Goal: Check status: Check status

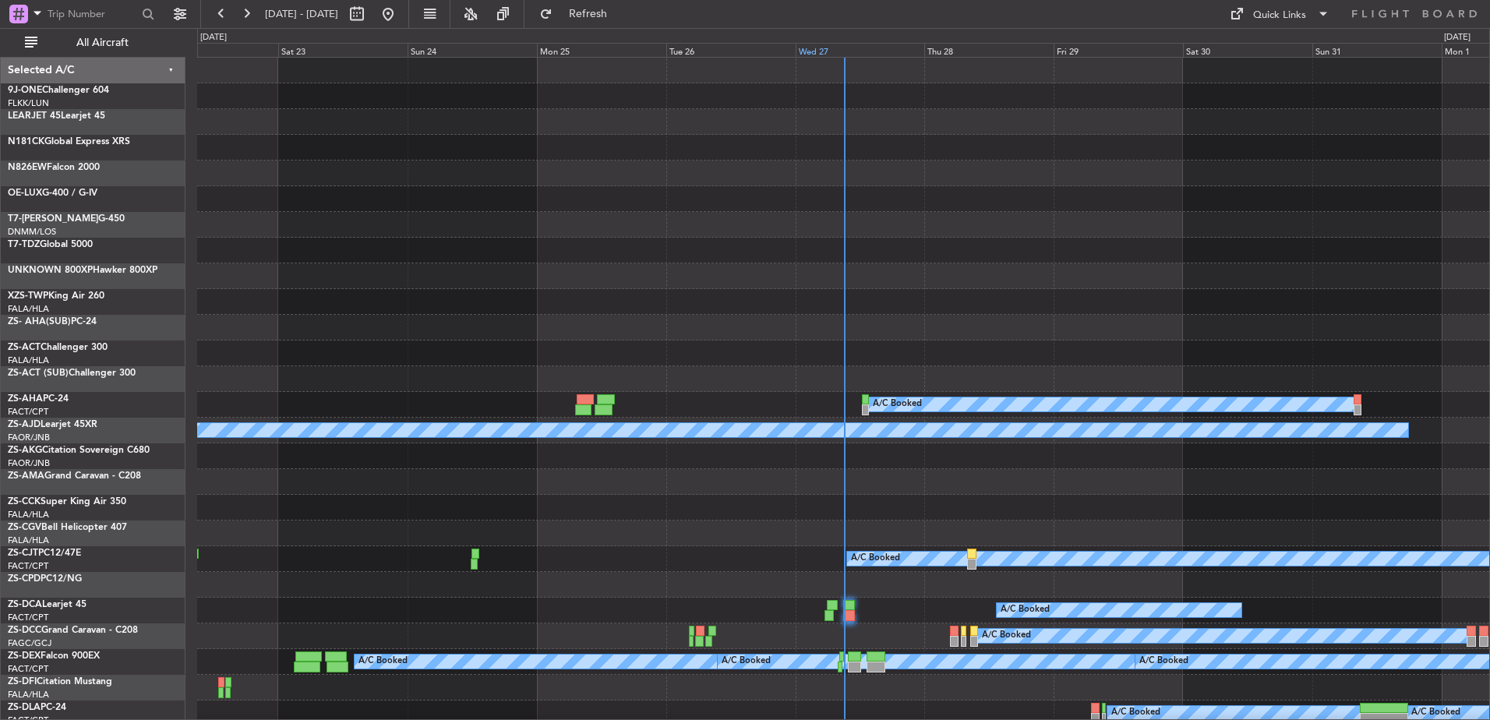
click at [813, 50] on div "Wed 27" at bounding box center [859, 50] width 129 height 14
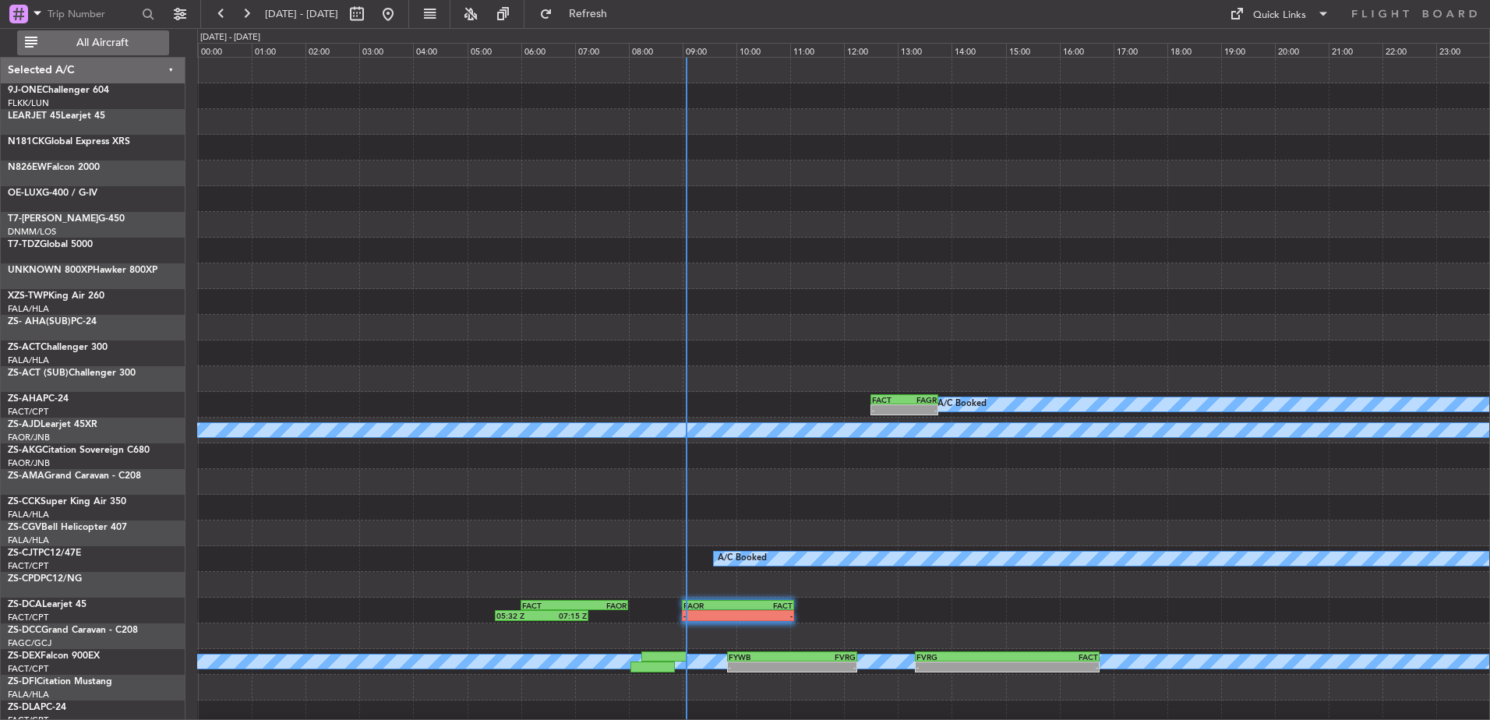
click at [112, 50] on button "All Aircraft" at bounding box center [93, 42] width 152 height 25
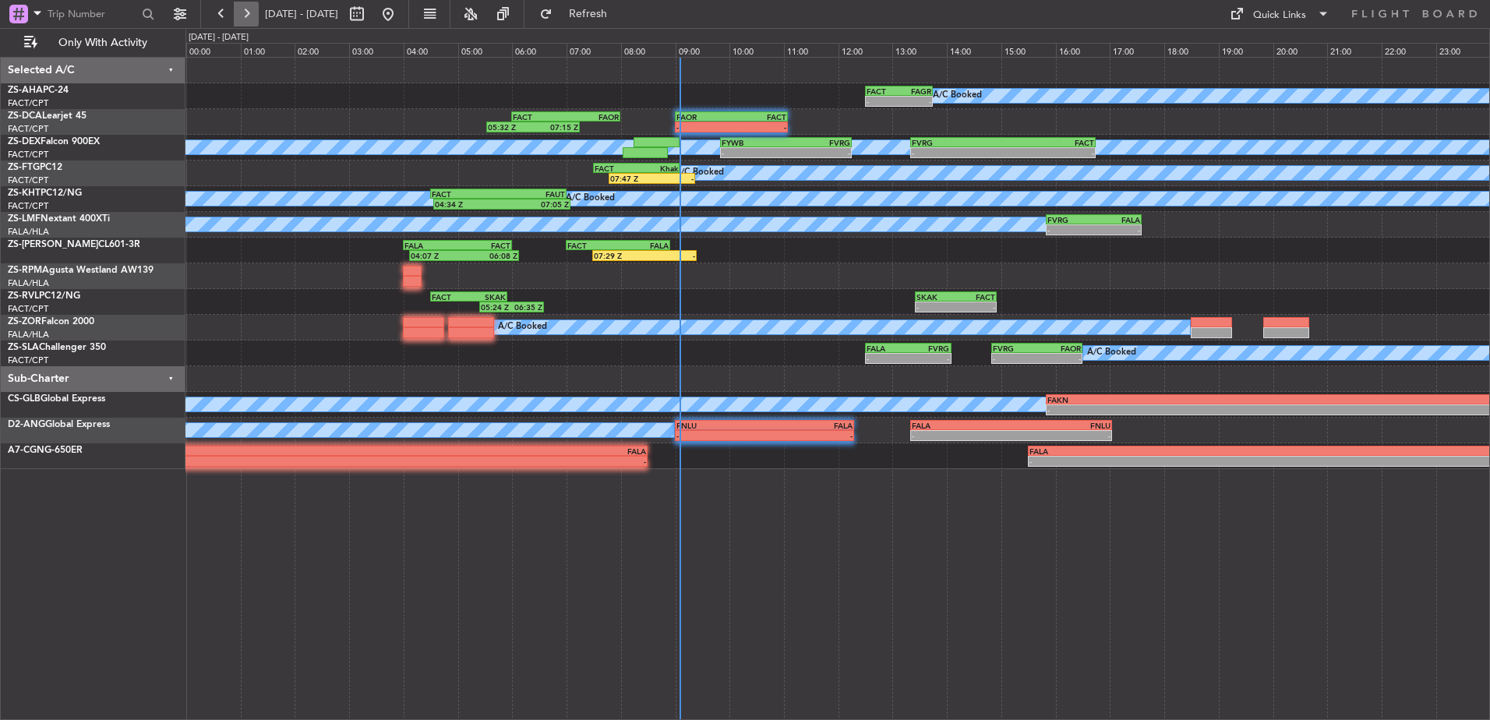
click at [245, 19] on button at bounding box center [246, 14] width 25 height 25
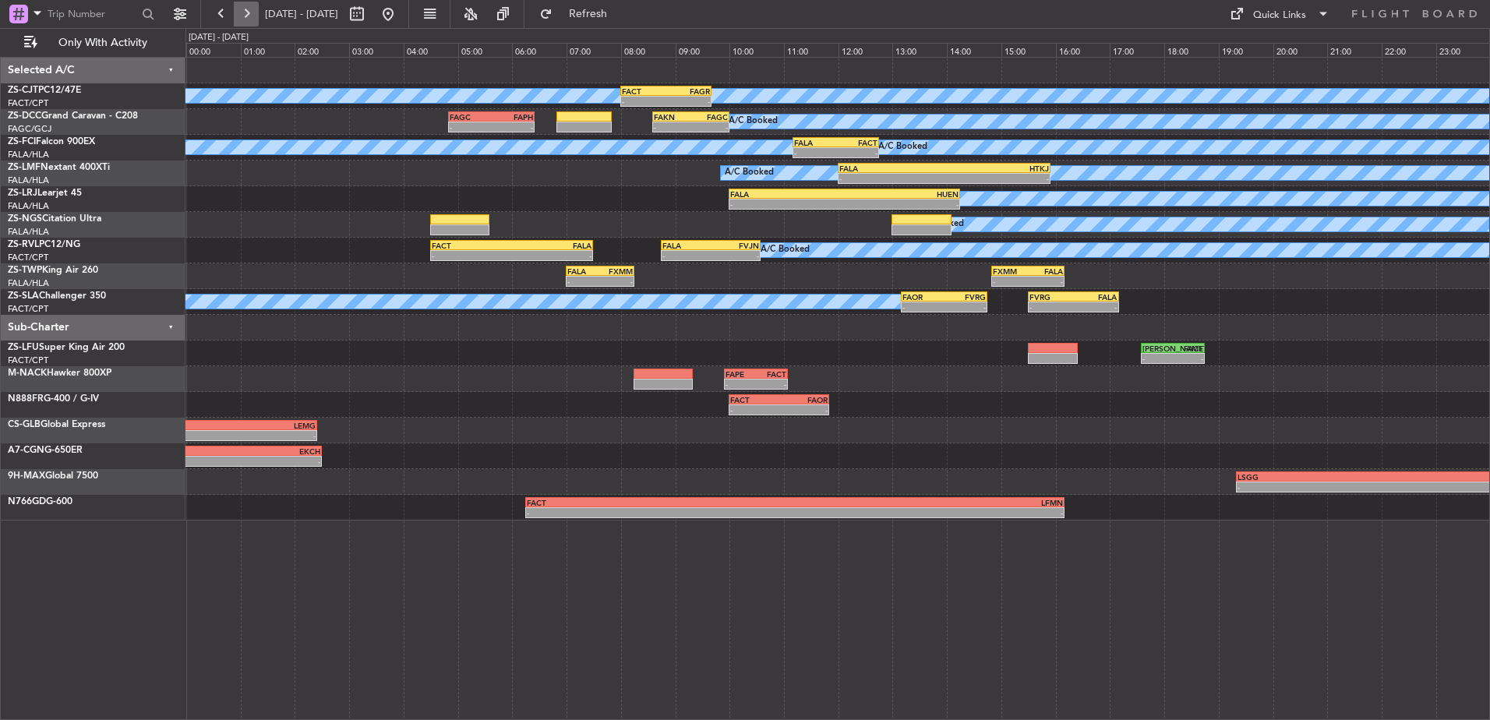
click at [249, 12] on button at bounding box center [246, 14] width 25 height 25
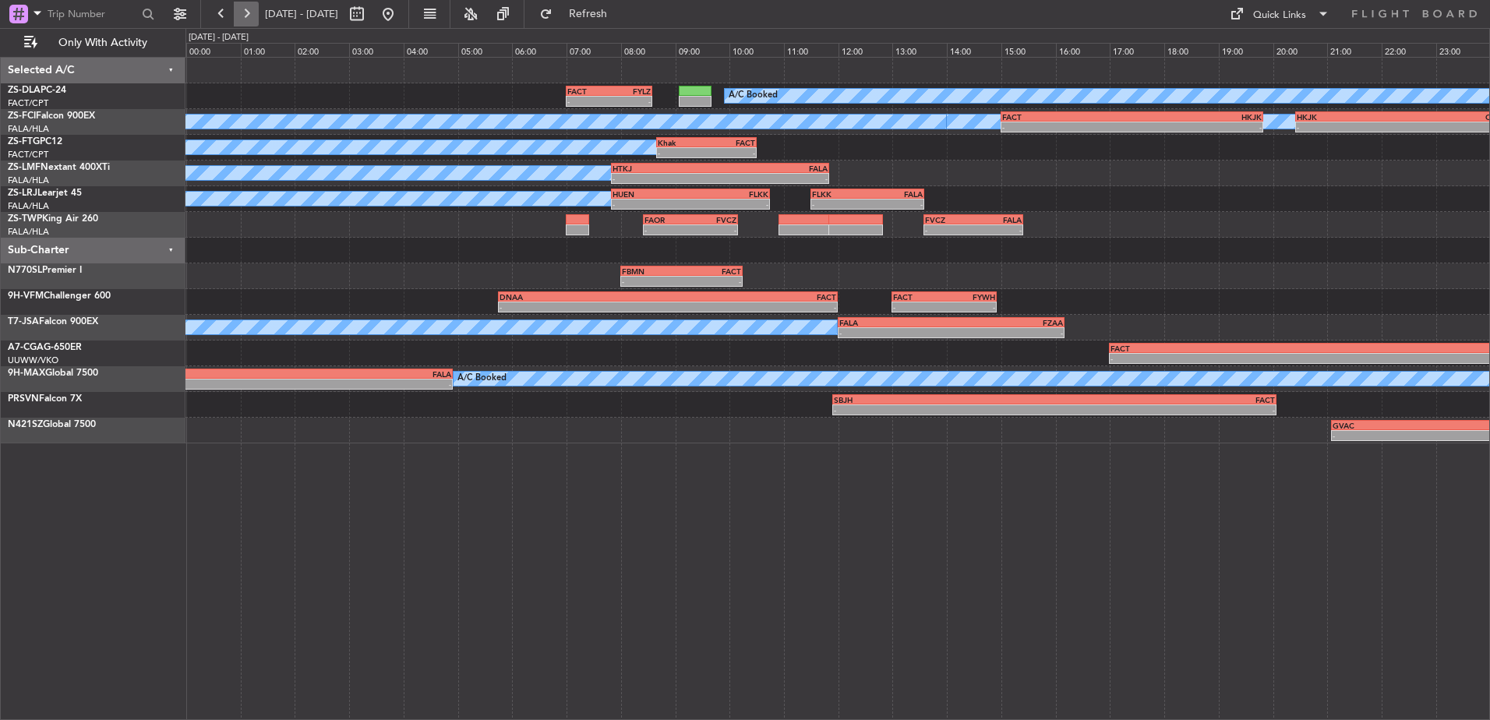
click at [248, 12] on button at bounding box center [246, 14] width 25 height 25
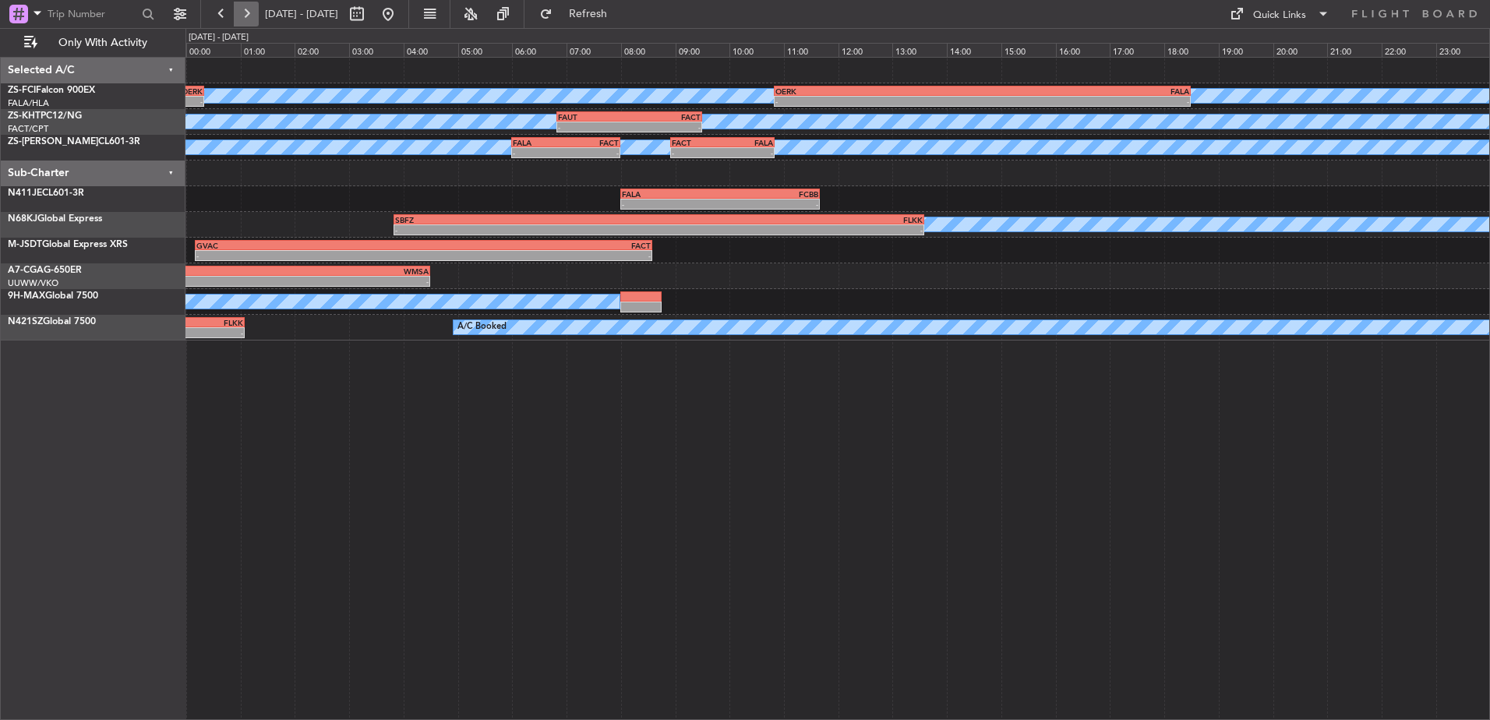
click at [246, 16] on button at bounding box center [246, 14] width 25 height 25
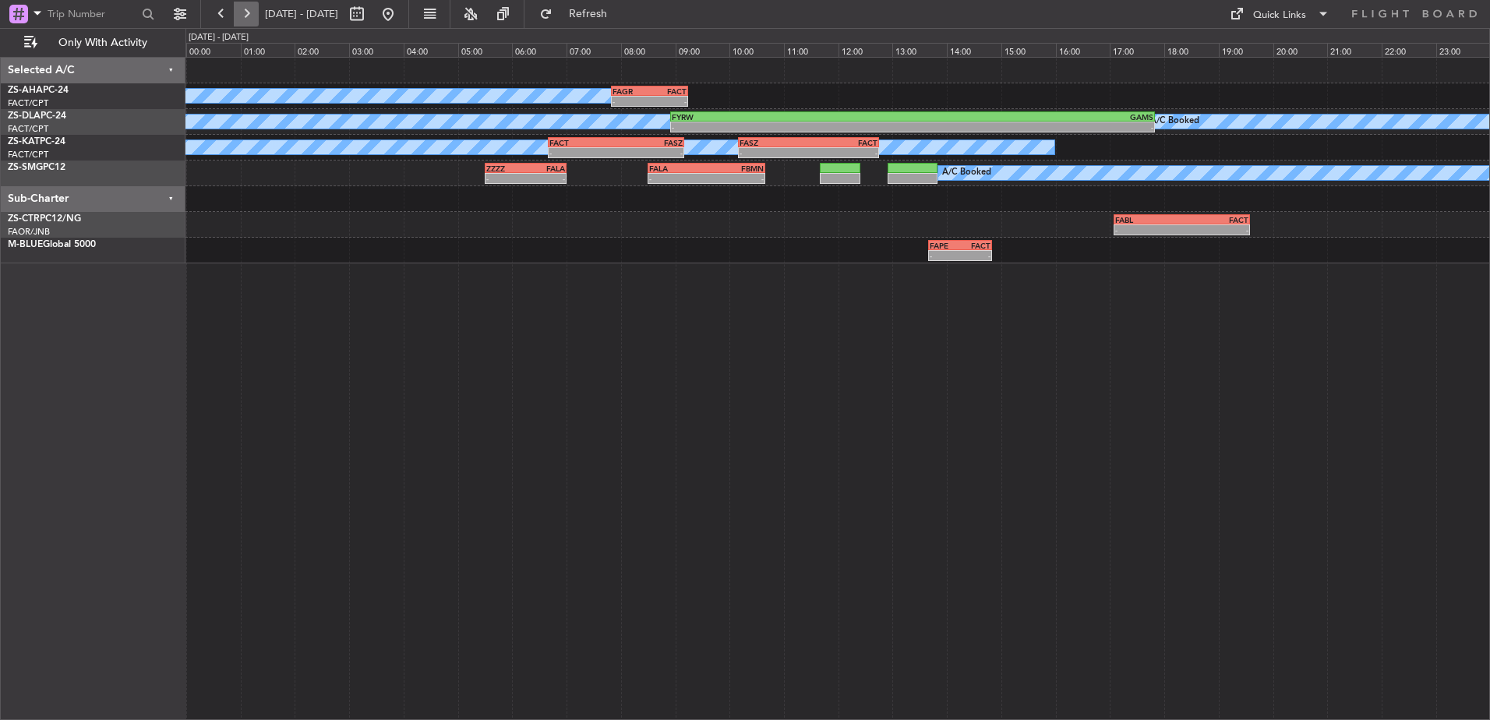
click at [242, 2] on button at bounding box center [246, 14] width 25 height 25
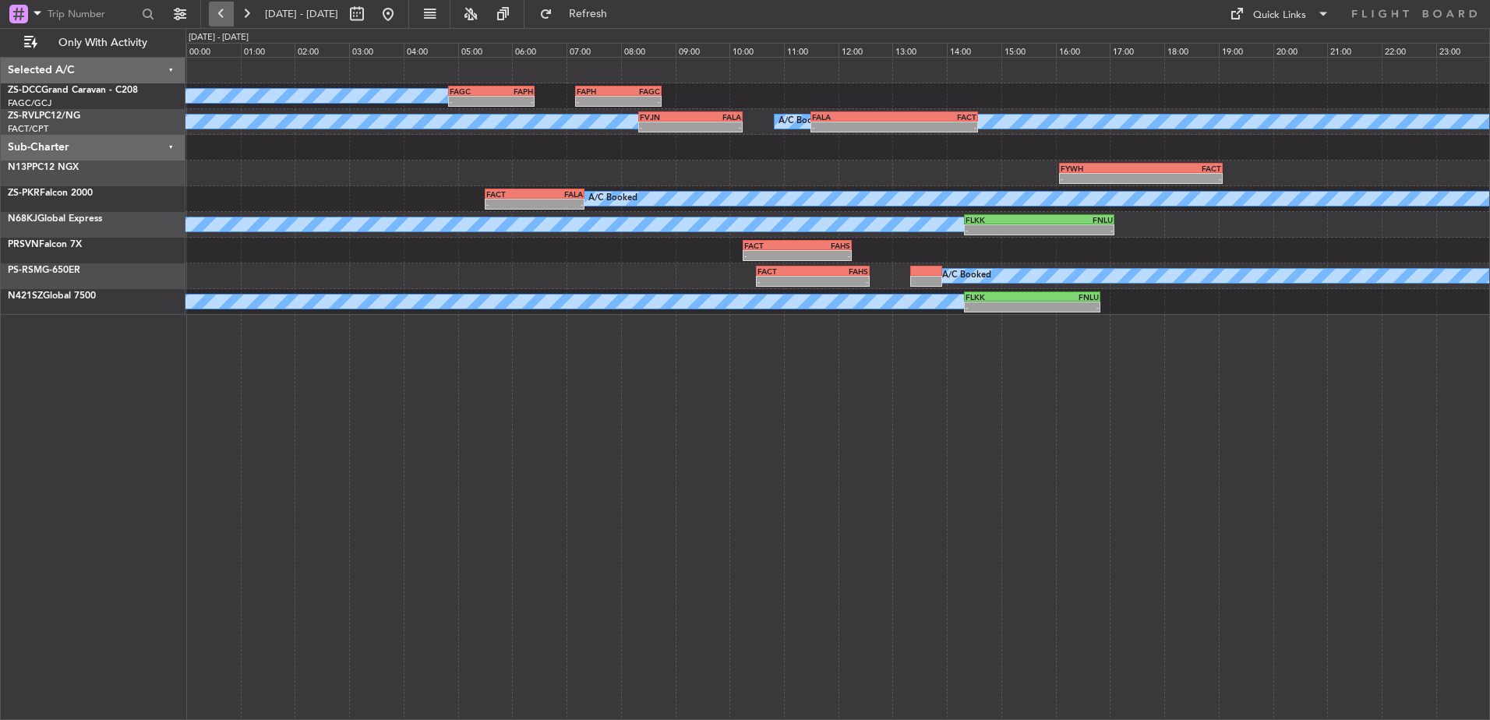
click at [228, 9] on button at bounding box center [221, 14] width 25 height 25
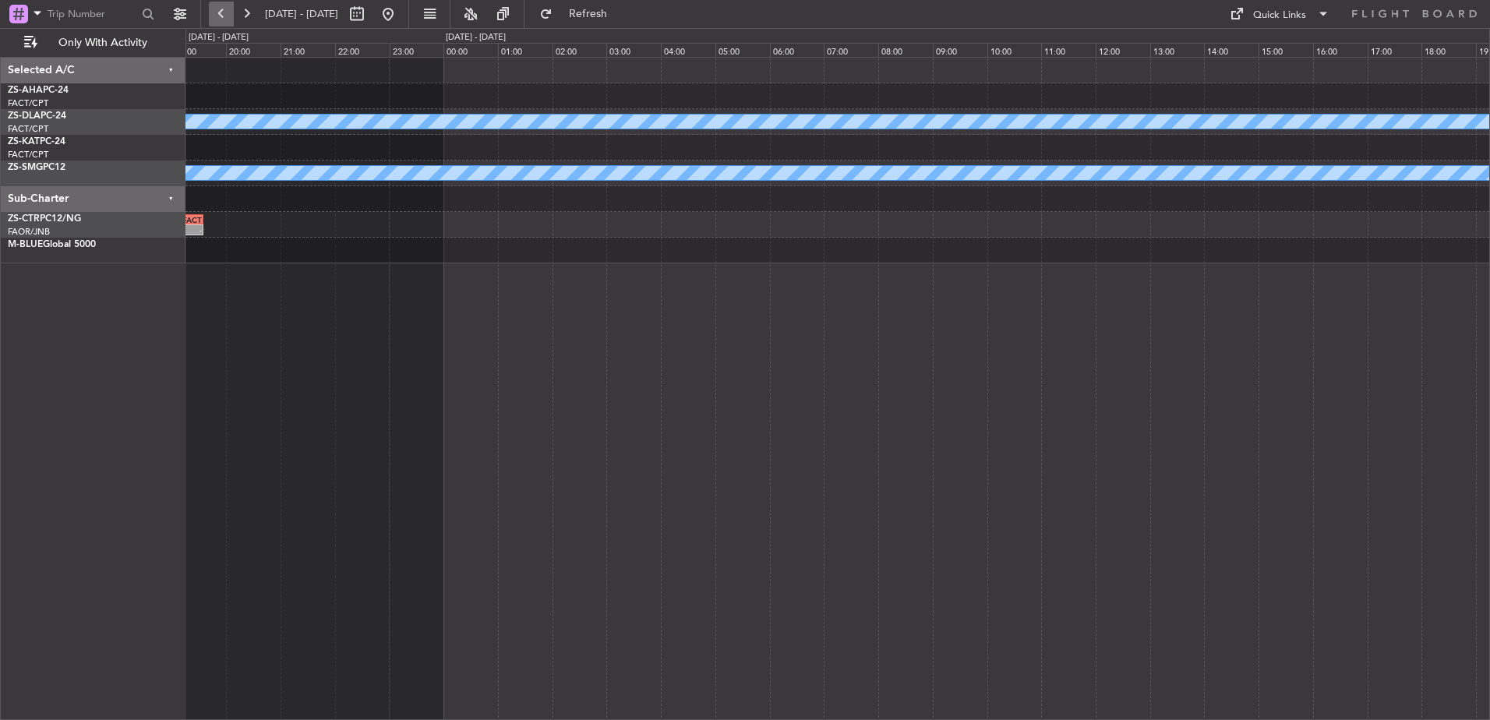
click at [228, 9] on button at bounding box center [221, 14] width 25 height 25
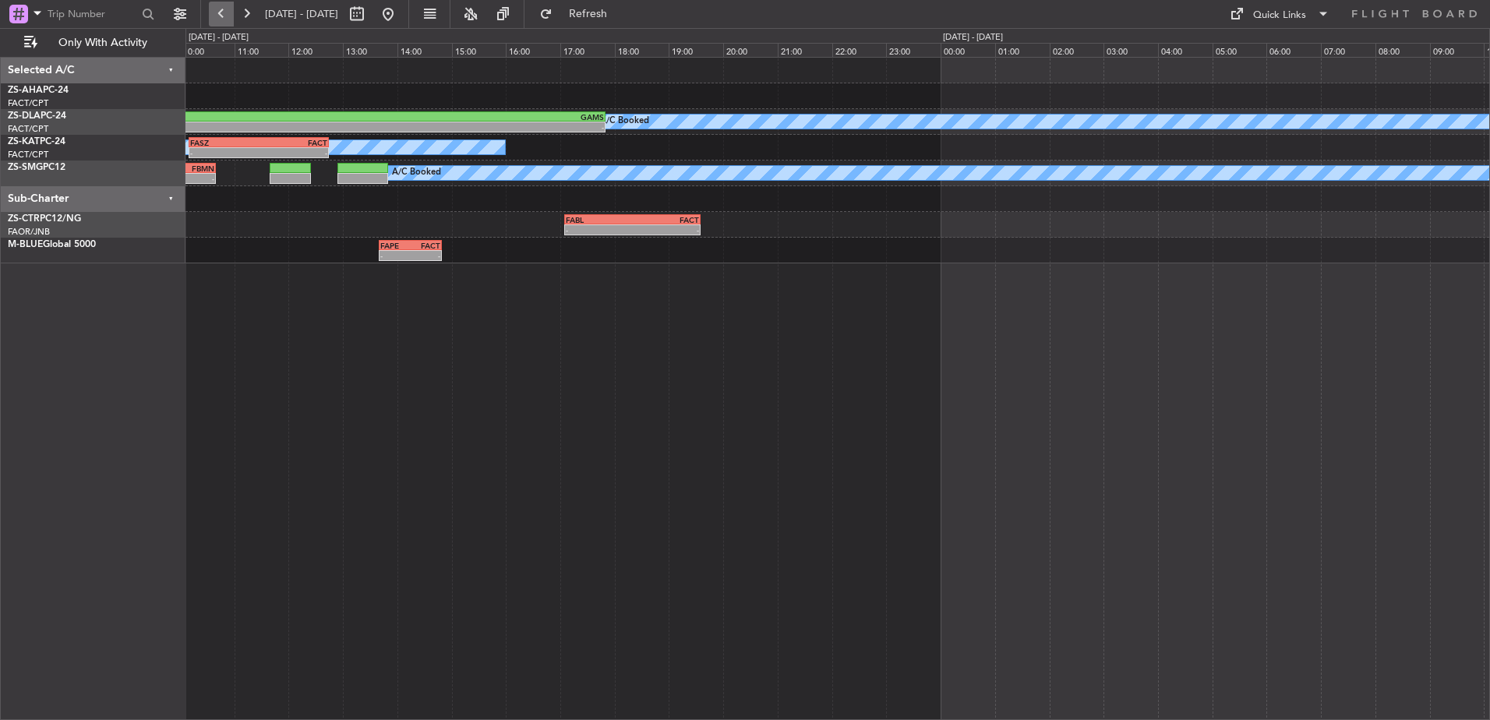
click at [228, 9] on button at bounding box center [221, 14] width 25 height 25
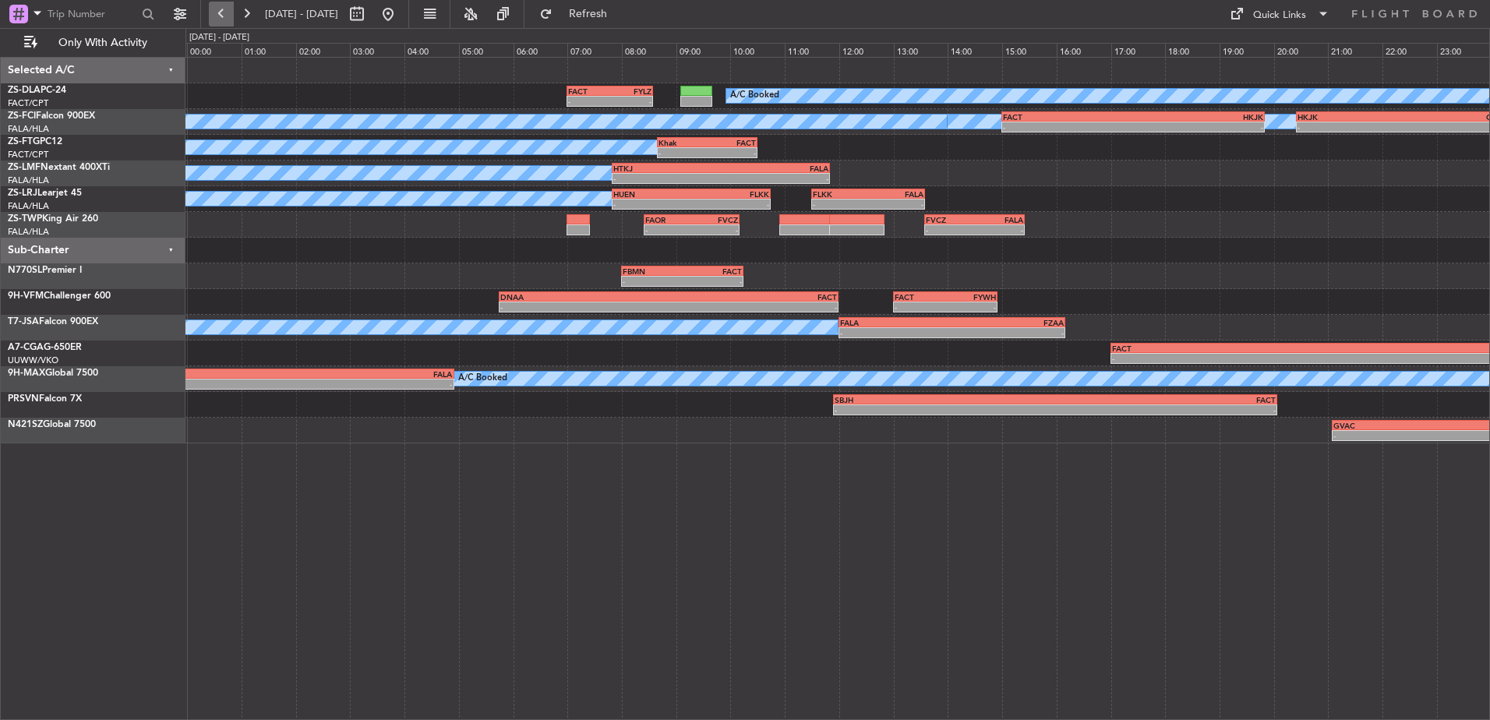
click at [228, 9] on button at bounding box center [221, 14] width 25 height 25
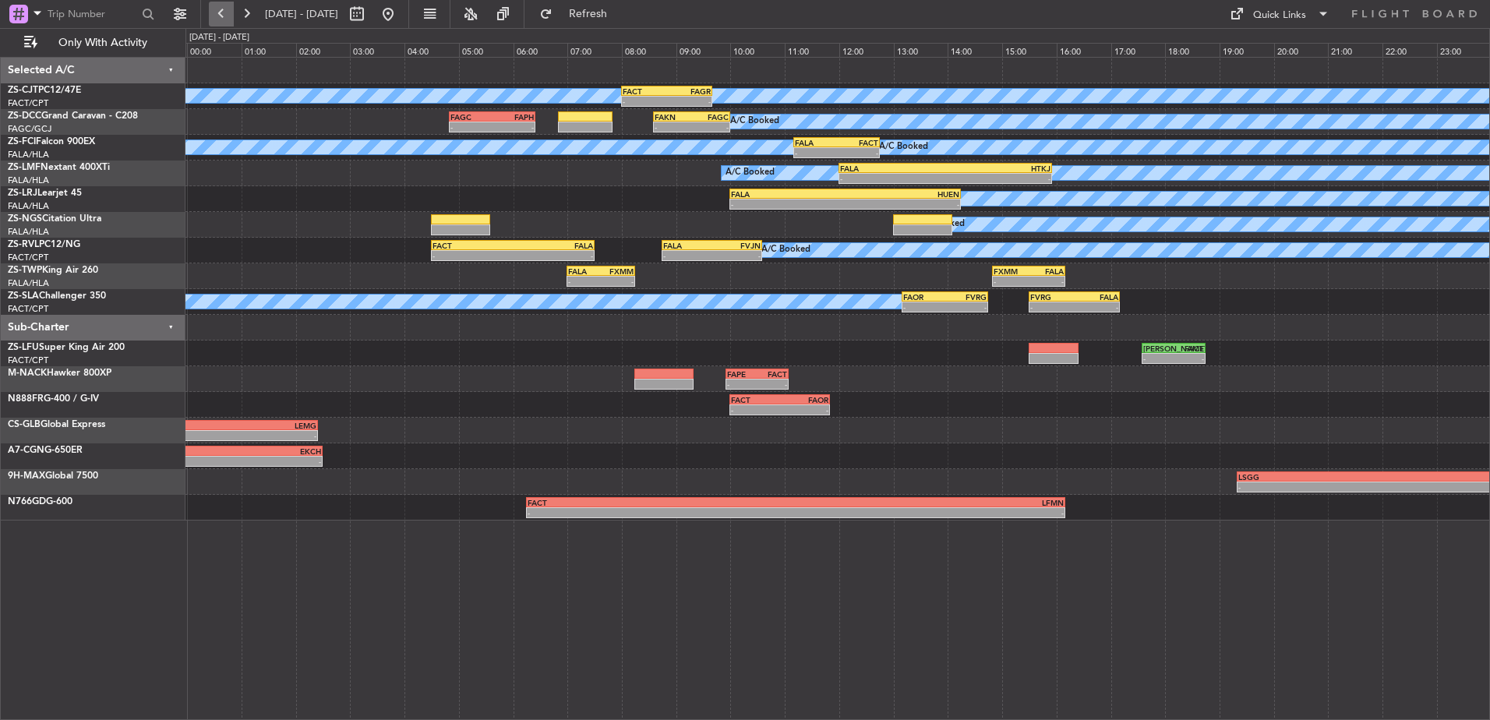
click at [228, 9] on button at bounding box center [221, 14] width 25 height 25
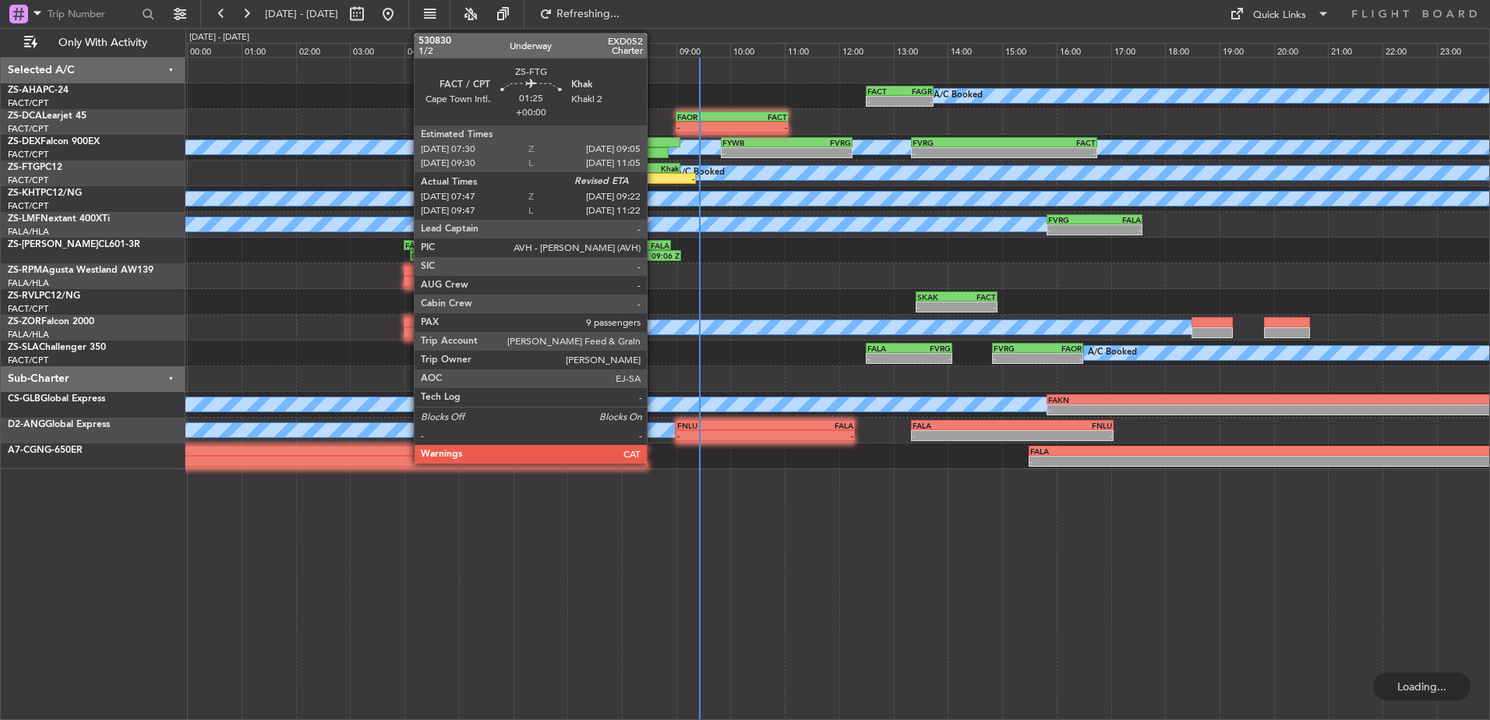
click at [654, 174] on div "-" at bounding box center [672, 178] width 41 height 9
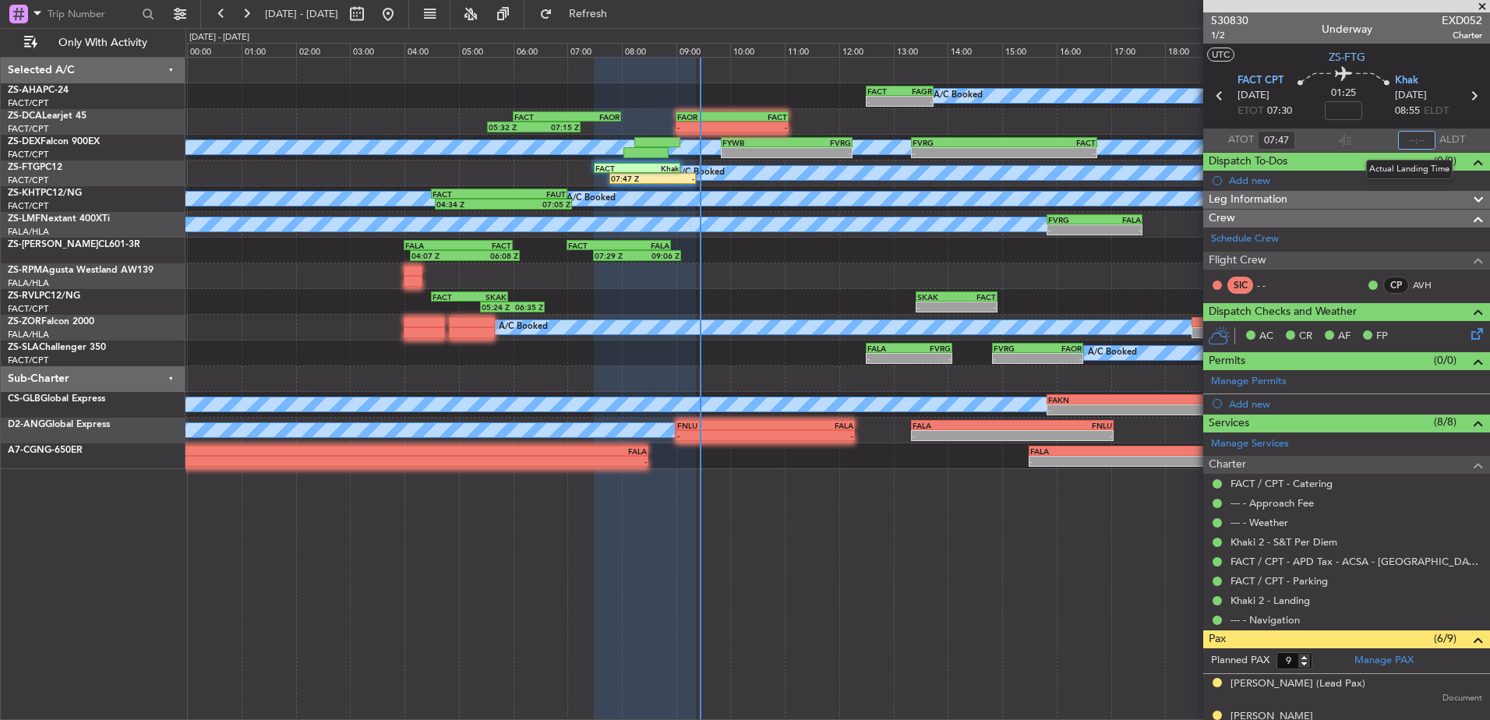
click at [1416, 143] on input "text" at bounding box center [1416, 140] width 37 height 19
type input "08:55"
click at [1477, 5] on span at bounding box center [1482, 7] width 16 height 14
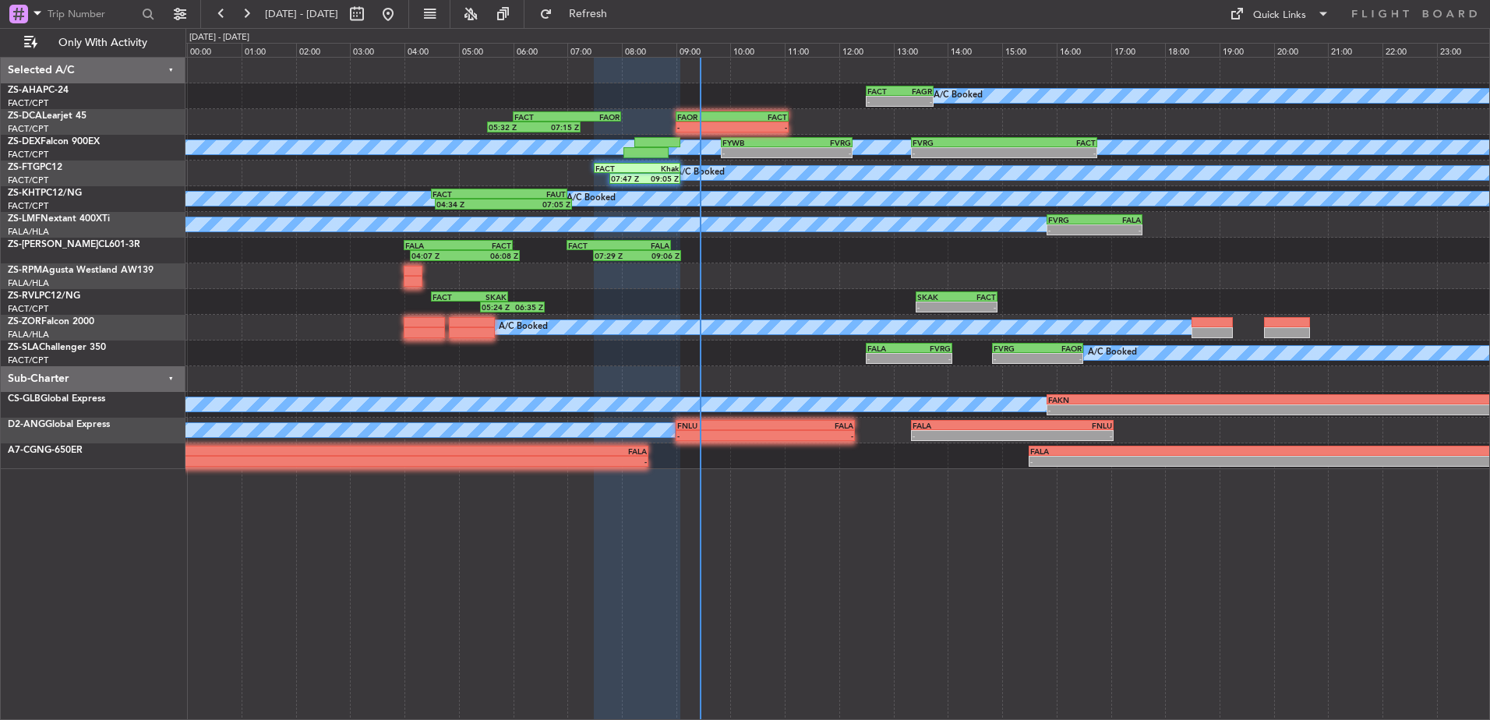
type input "0"
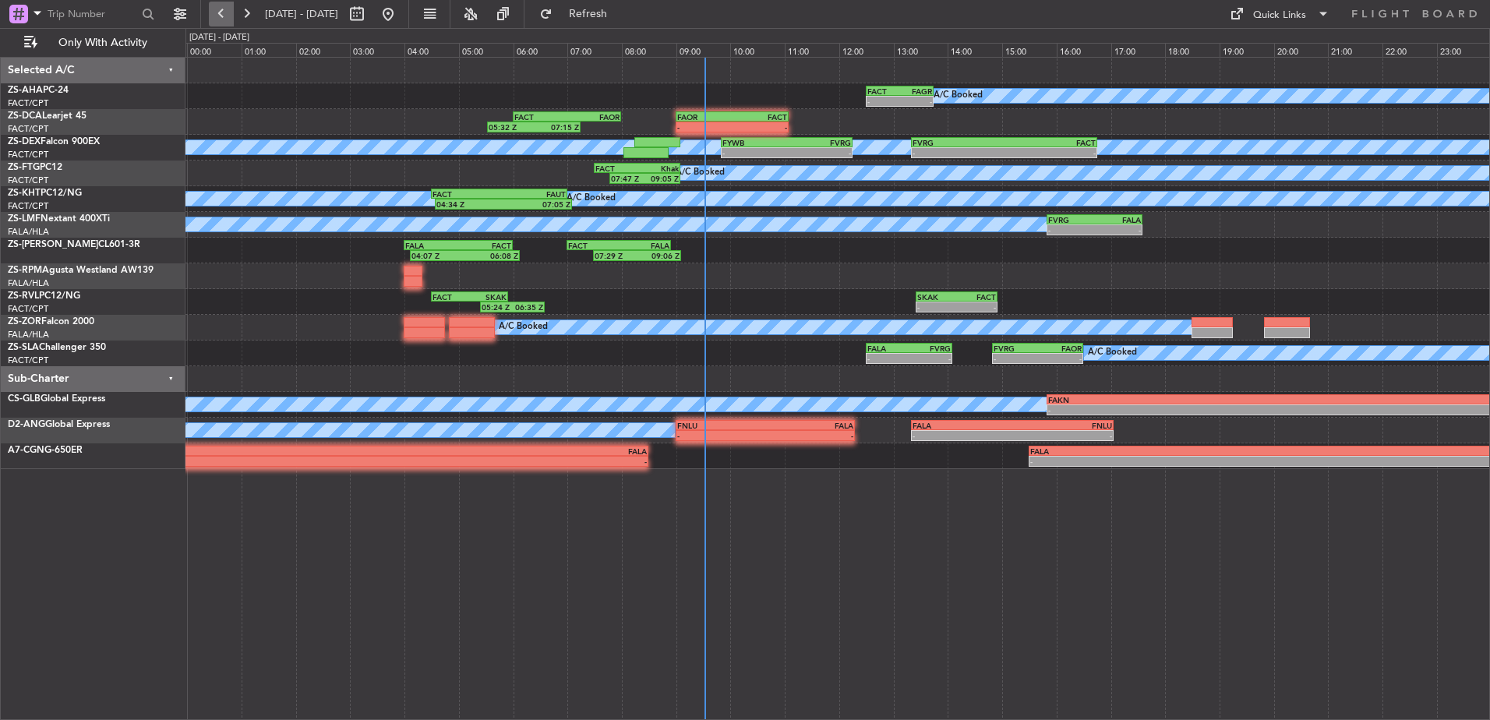
click at [232, 11] on button at bounding box center [221, 14] width 25 height 25
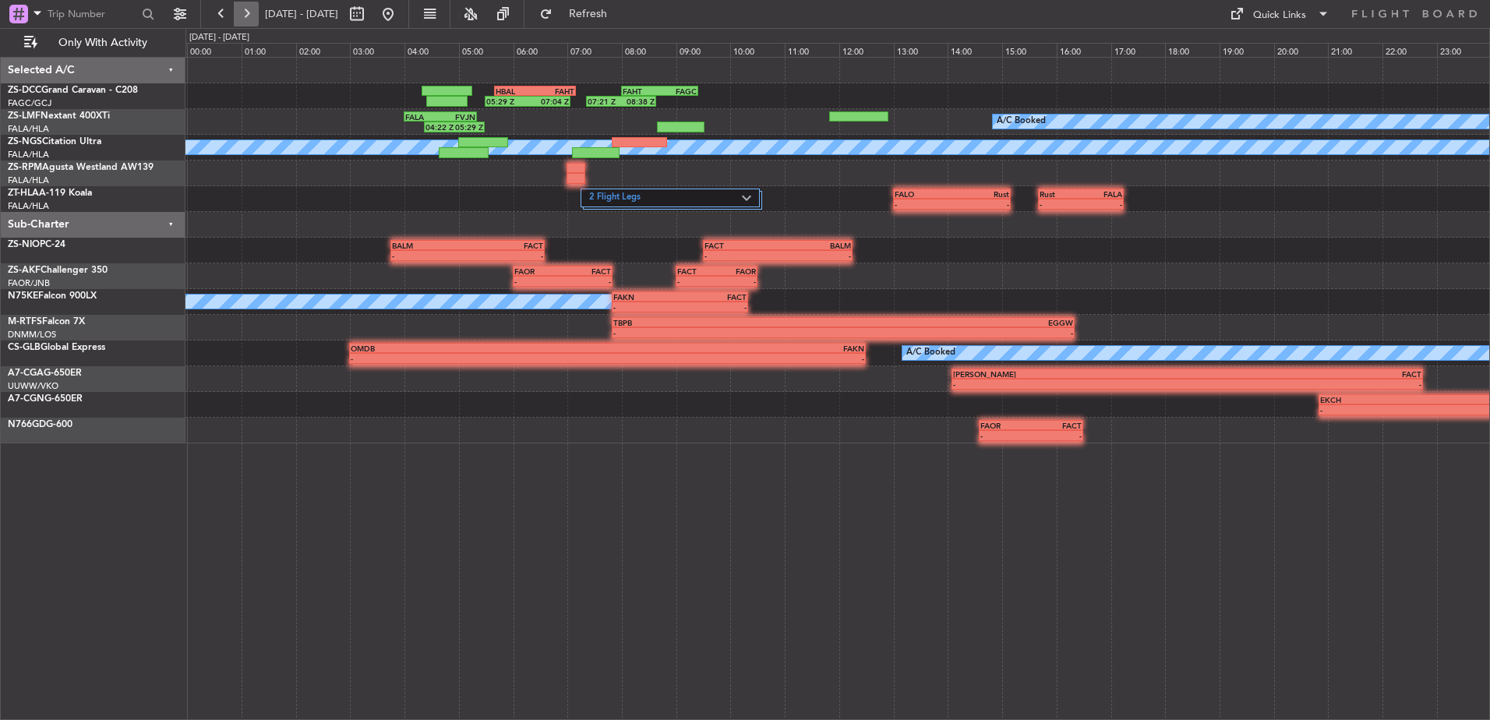
click at [249, 15] on button at bounding box center [246, 14] width 25 height 25
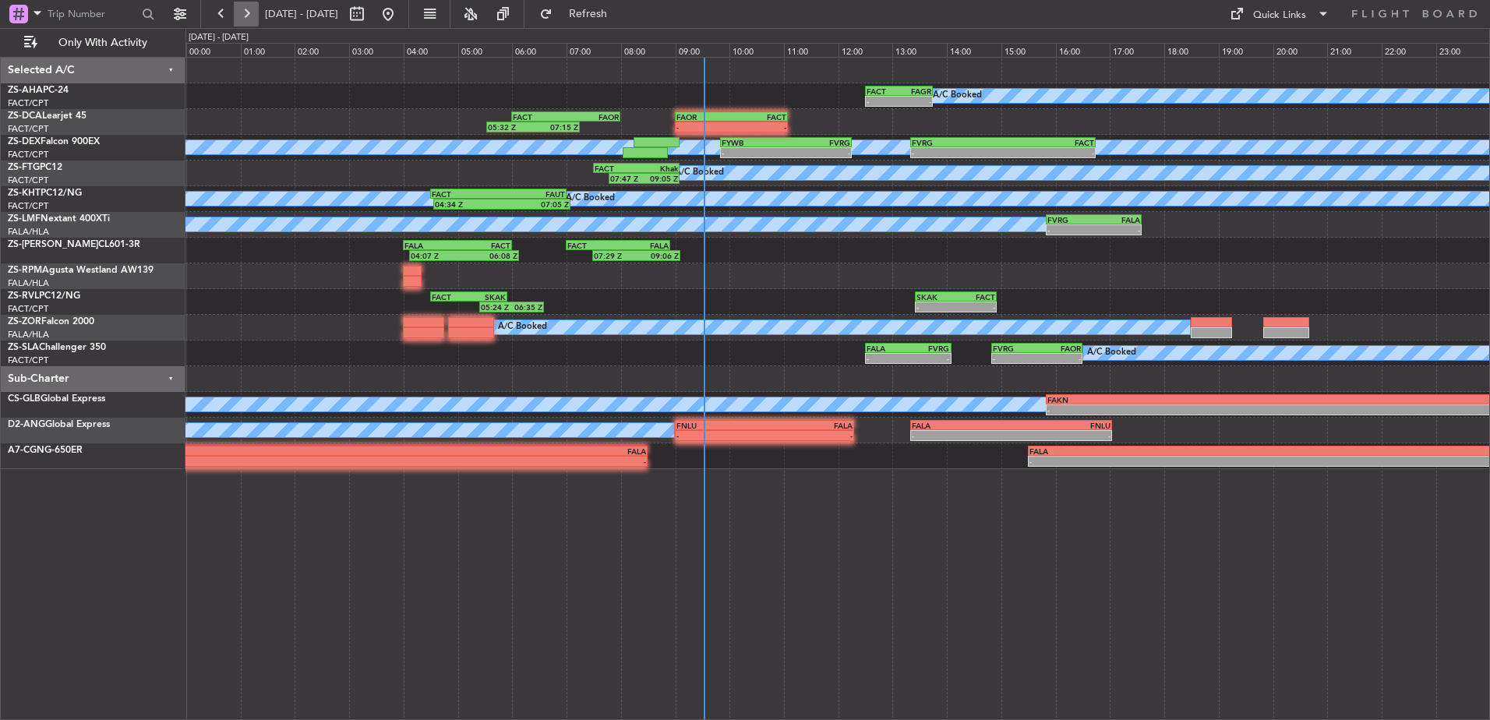
click at [252, 12] on button at bounding box center [246, 14] width 25 height 25
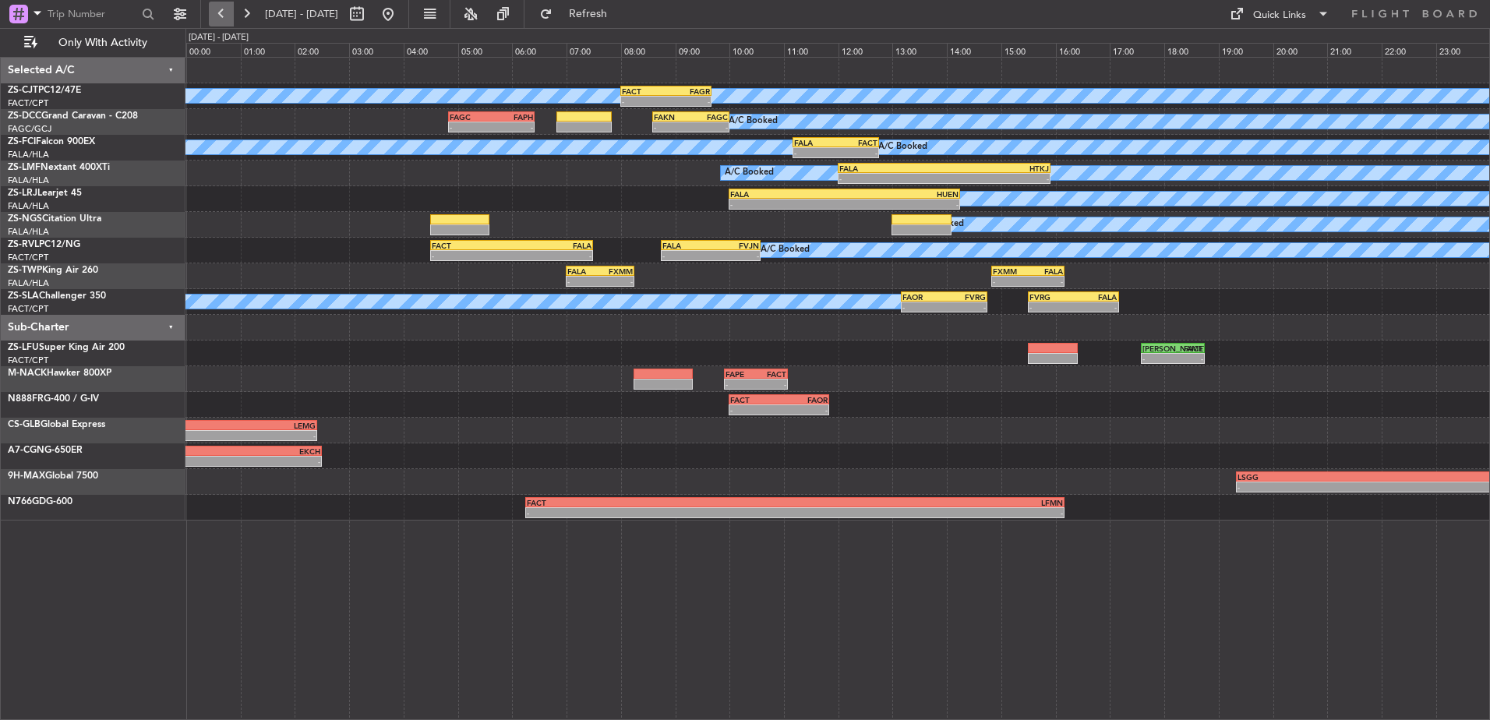
click at [212, 18] on button at bounding box center [221, 14] width 25 height 25
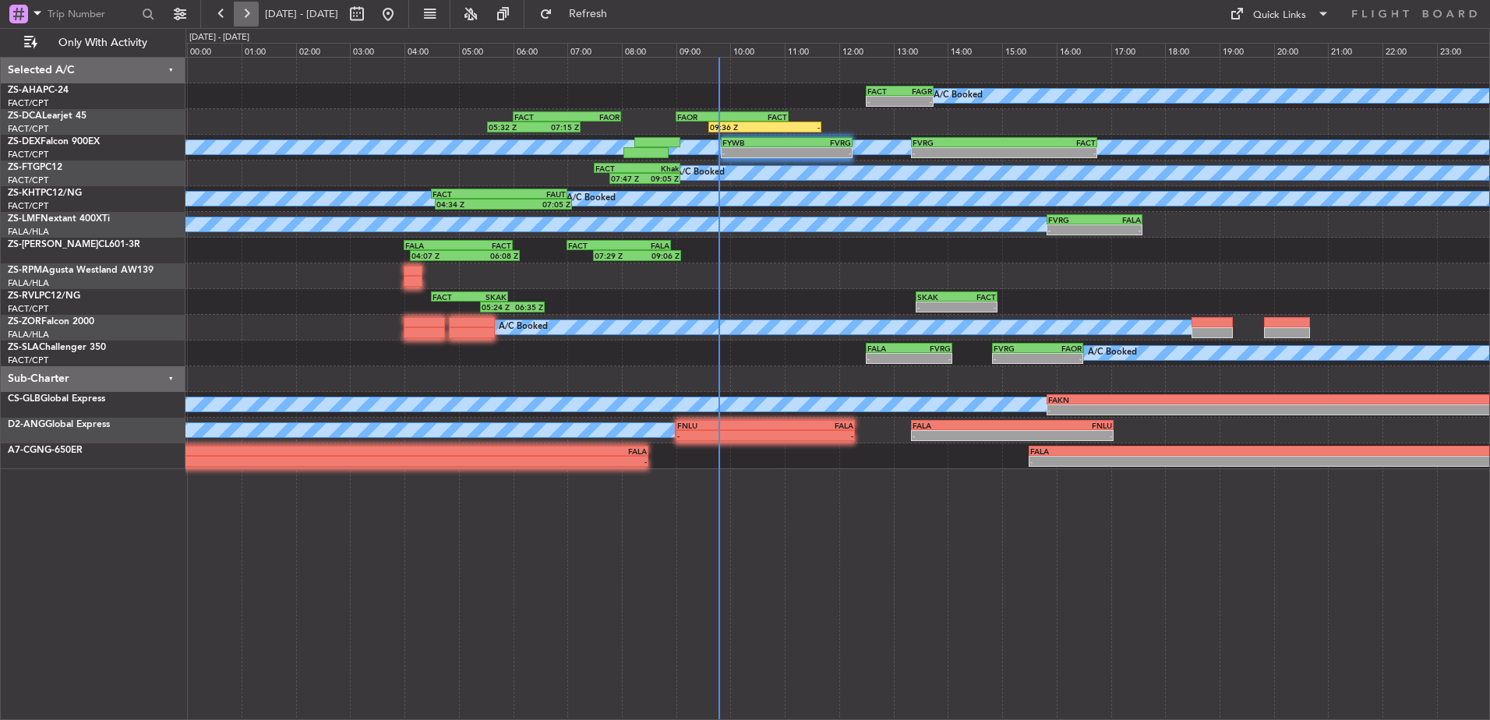
click at [246, 15] on button at bounding box center [246, 14] width 25 height 25
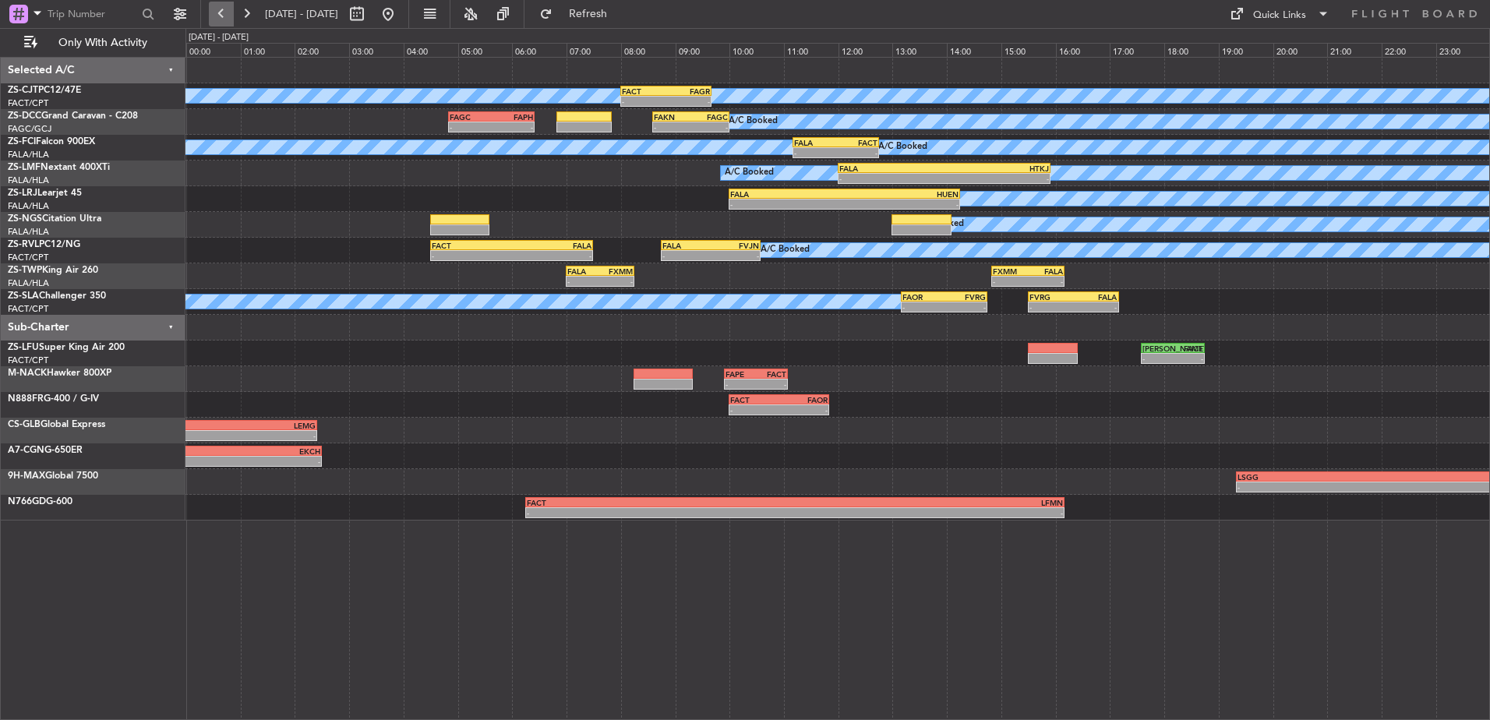
click at [231, 9] on button at bounding box center [221, 14] width 25 height 25
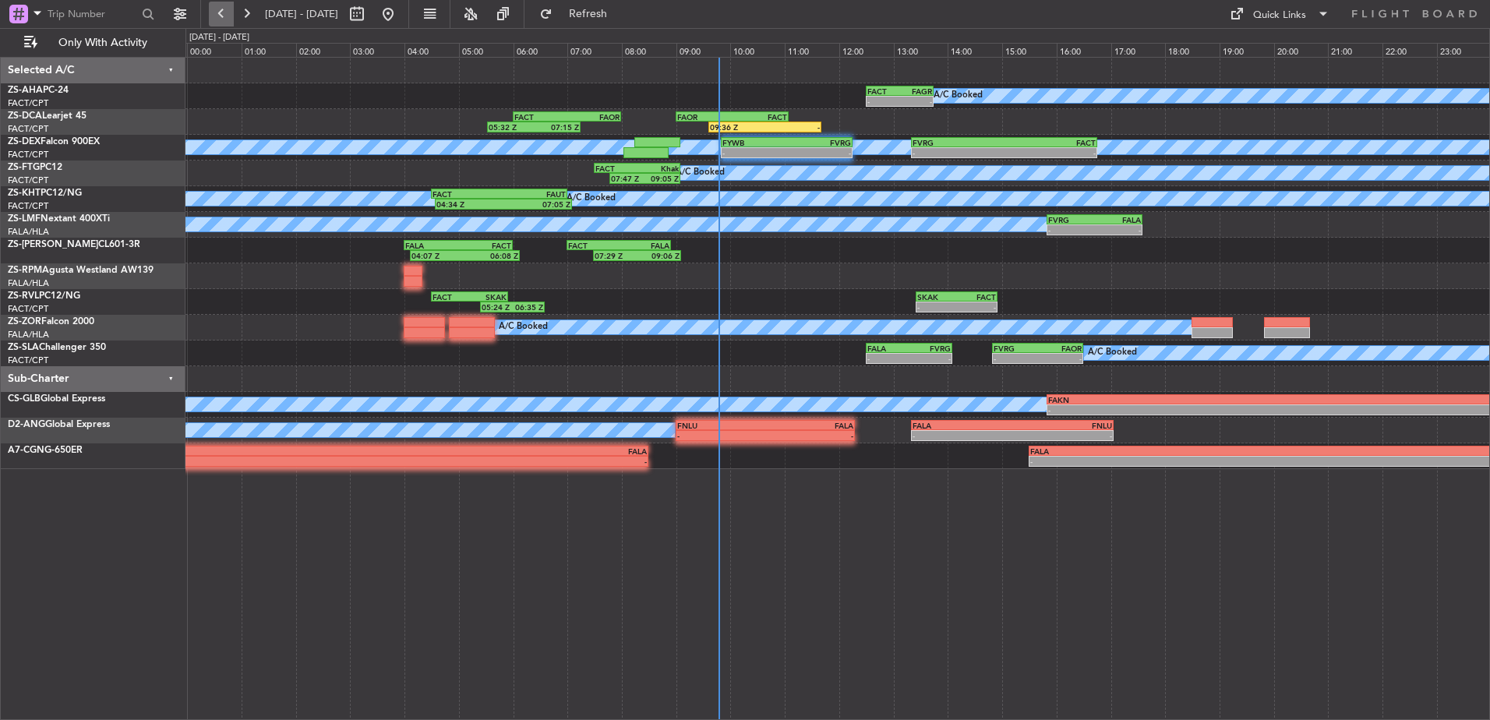
click at [231, 9] on button at bounding box center [221, 14] width 25 height 25
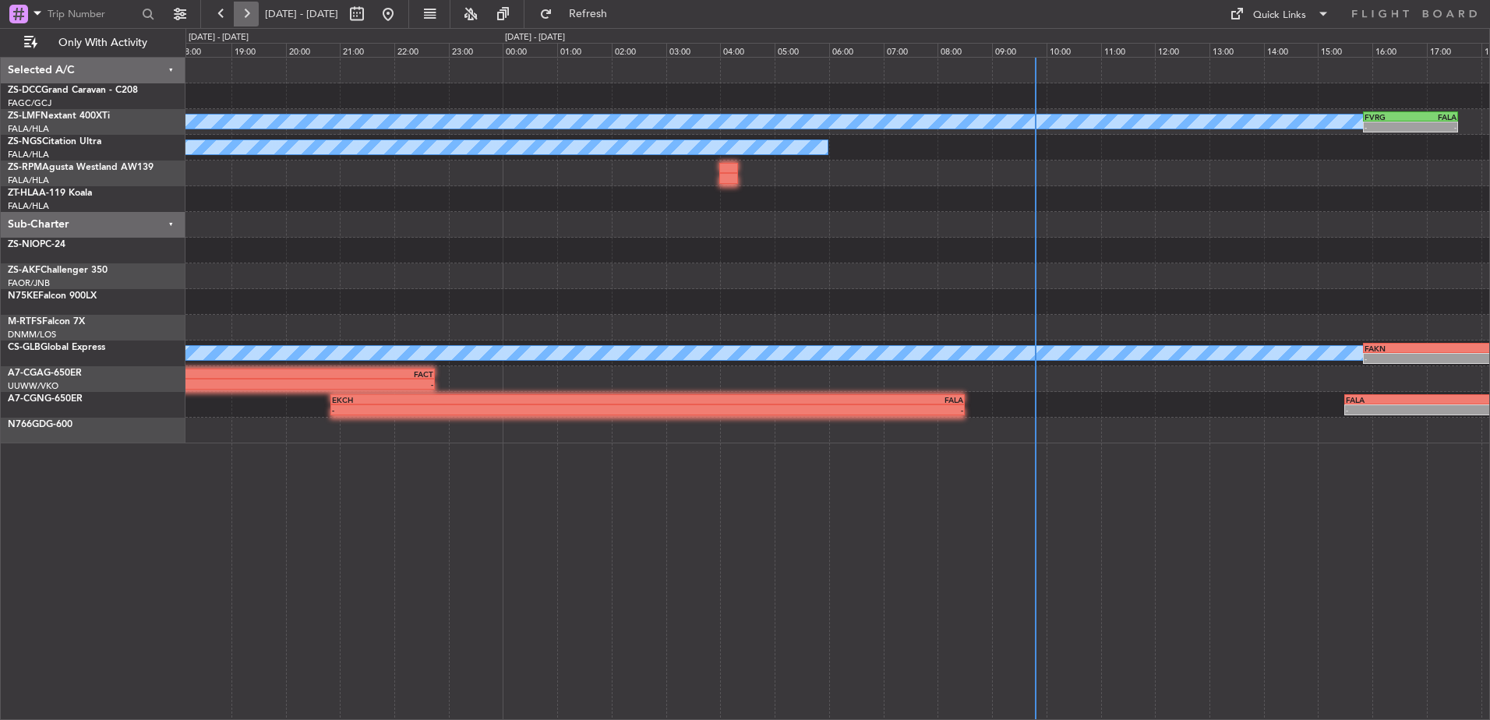
click at [244, 10] on button at bounding box center [246, 14] width 25 height 25
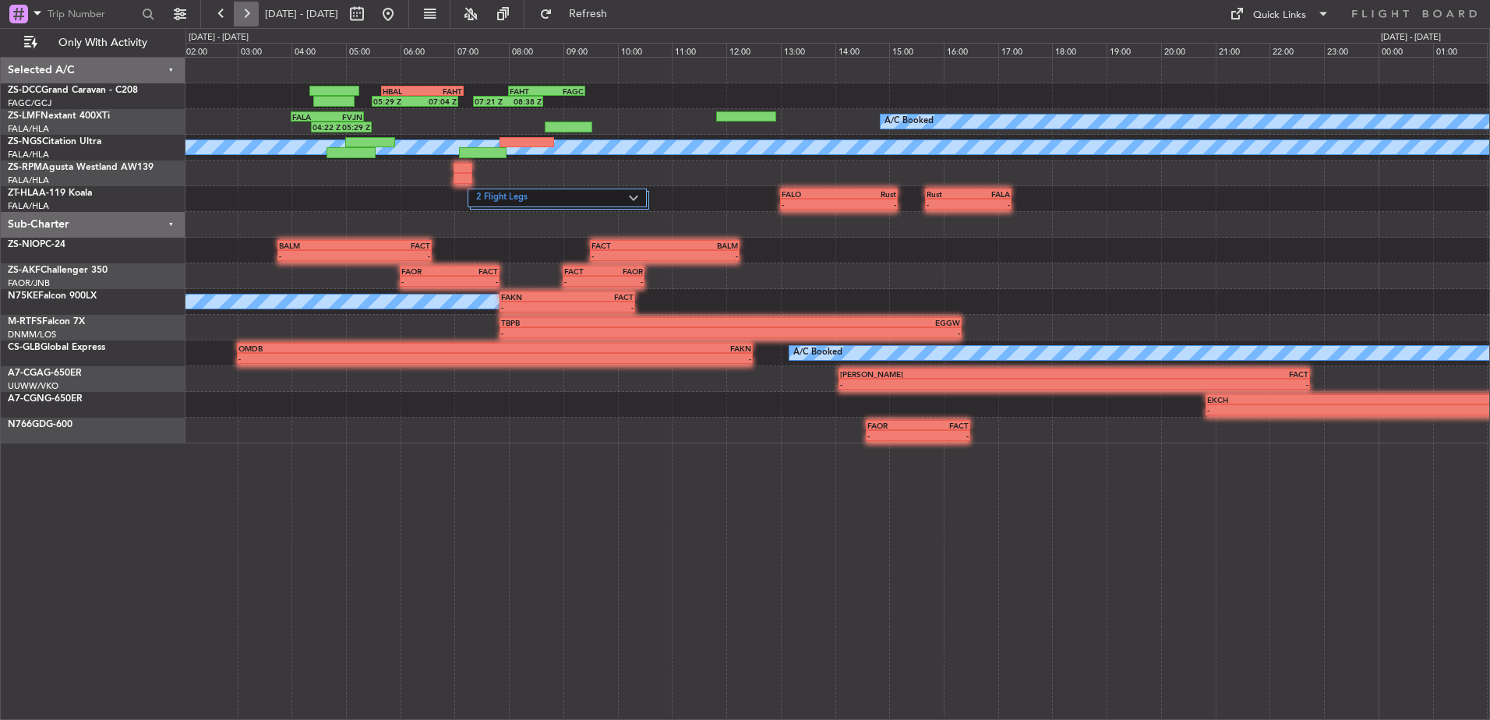
click at [244, 10] on button at bounding box center [246, 14] width 25 height 25
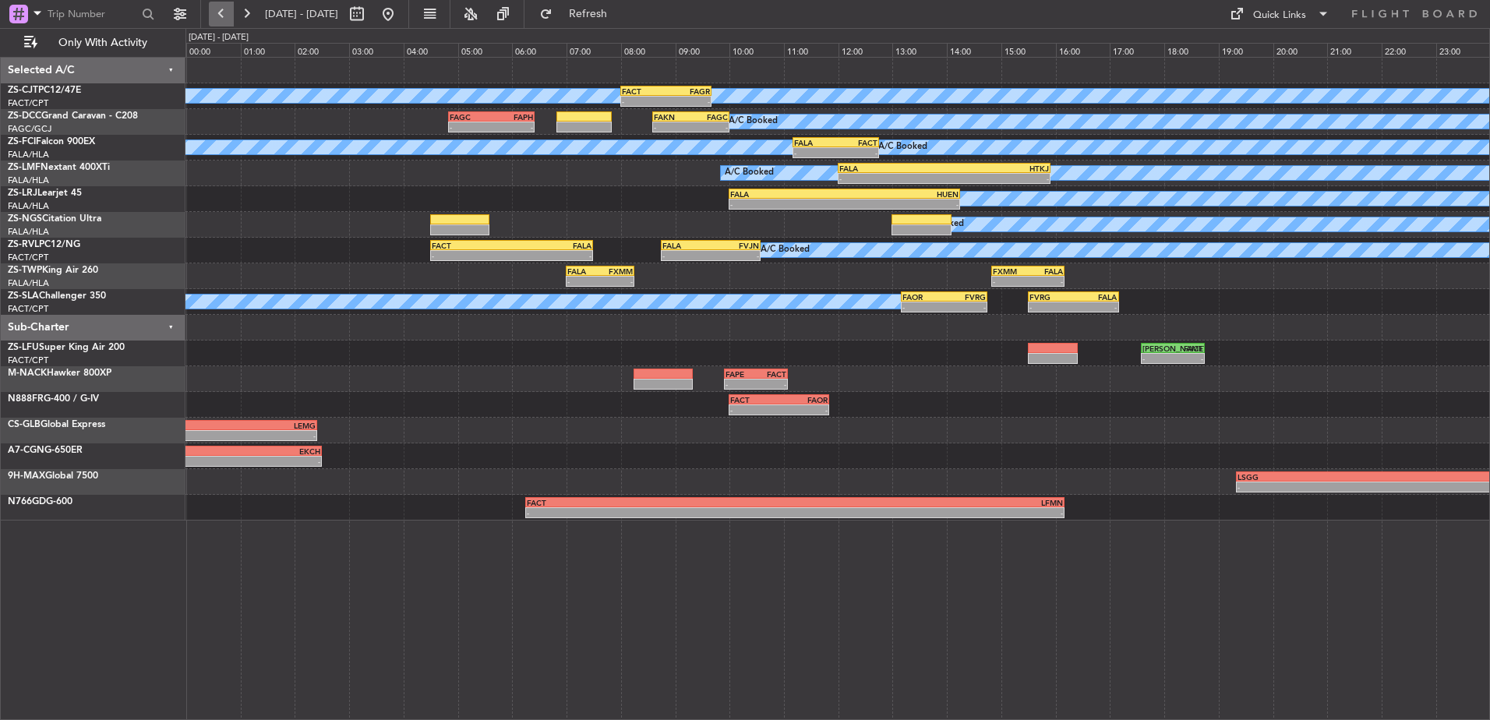
click at [233, 10] on button at bounding box center [221, 14] width 25 height 25
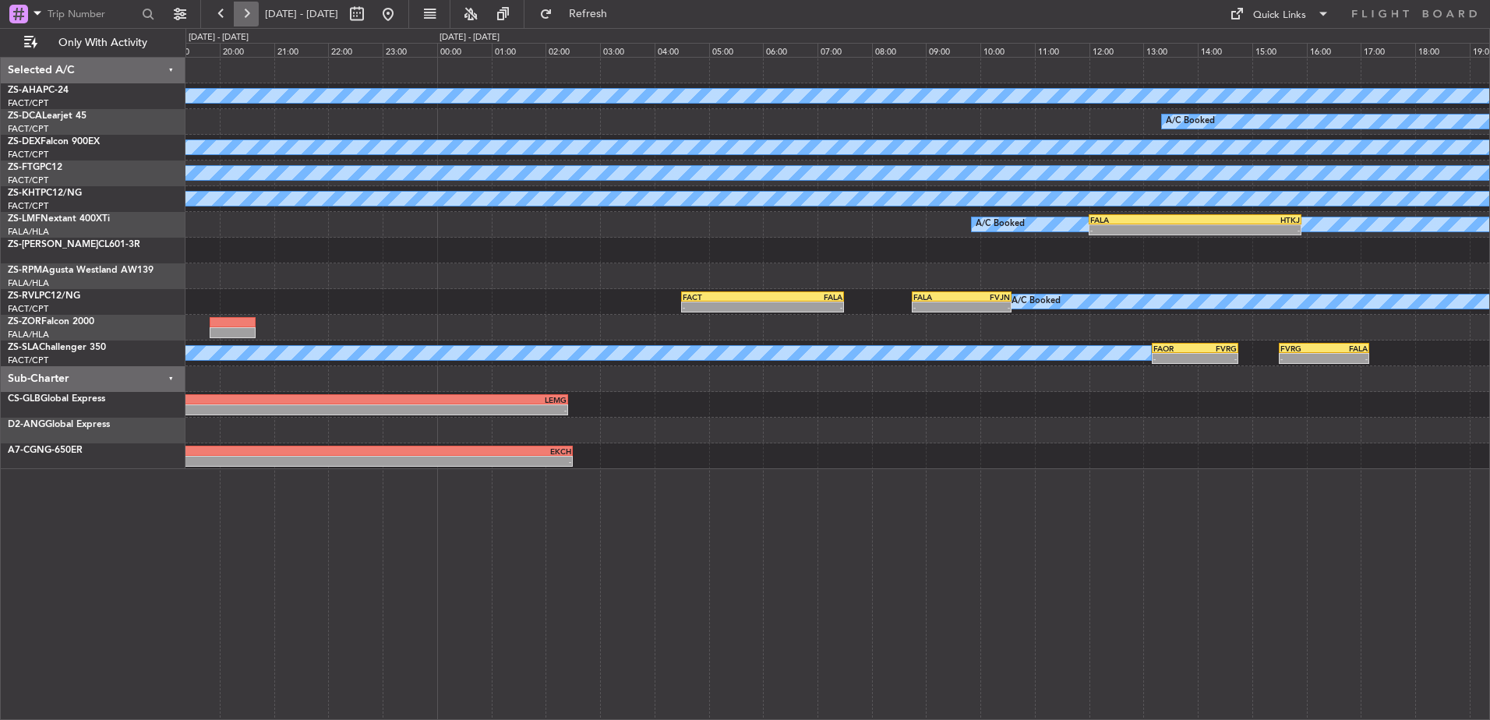
click at [239, 14] on button at bounding box center [246, 14] width 25 height 25
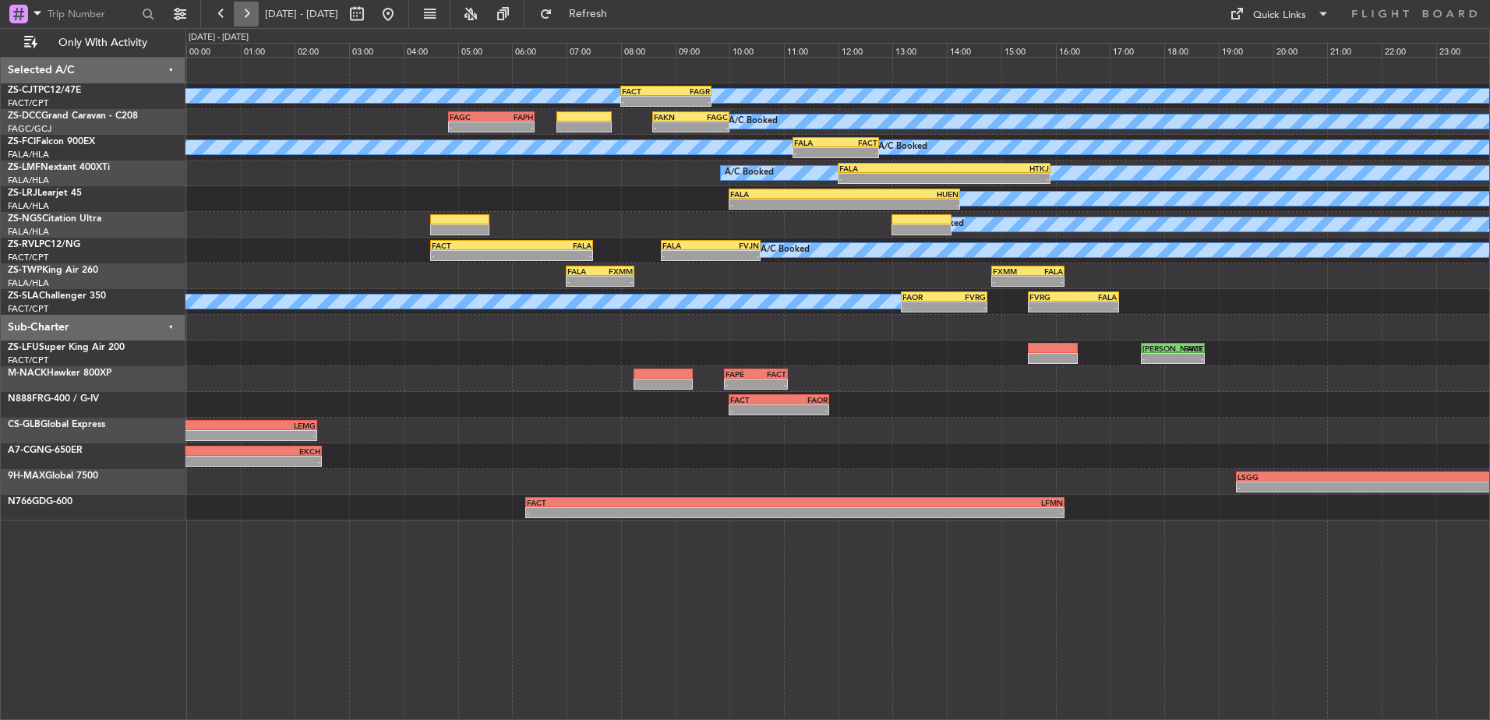
click at [239, 14] on button at bounding box center [246, 14] width 25 height 25
